Goal: Information Seeking & Learning: Learn about a topic

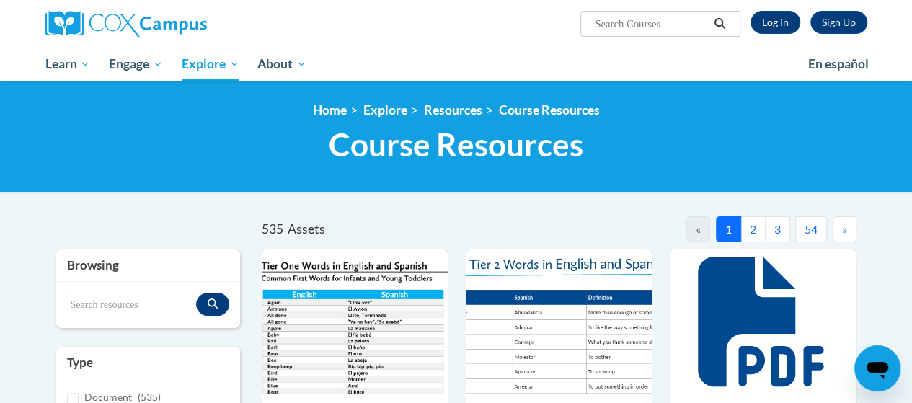
click at [613, 27] on input "Search..." at bounding box center [650, 23] width 115 height 17
type input "printable writing"
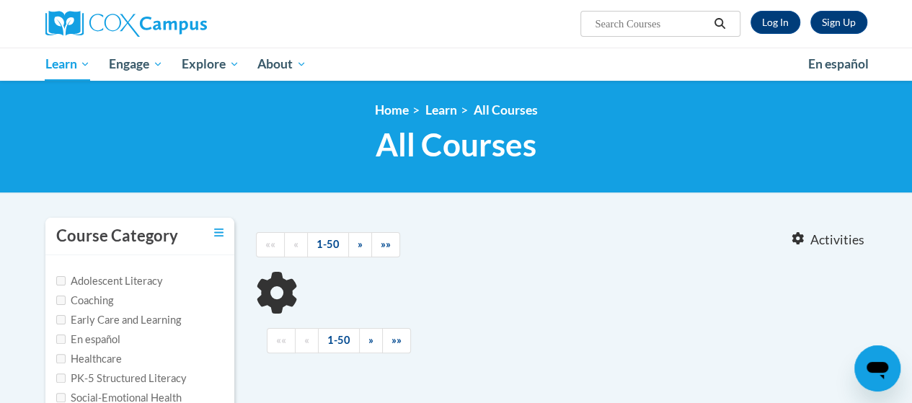
type input "printable writing"
